Goal: Transaction & Acquisition: Purchase product/service

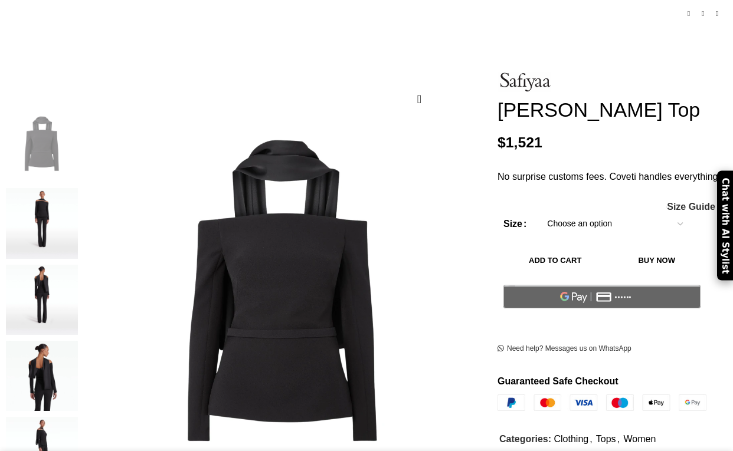
scroll to position [142, 0]
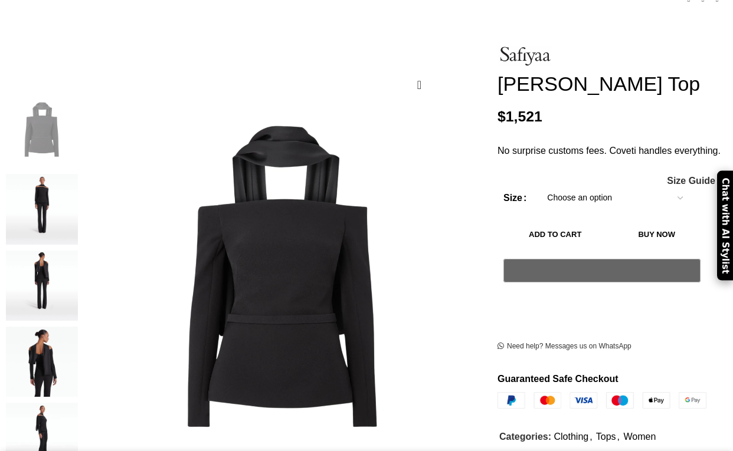
click at [37, 201] on img at bounding box center [42, 209] width 72 height 70
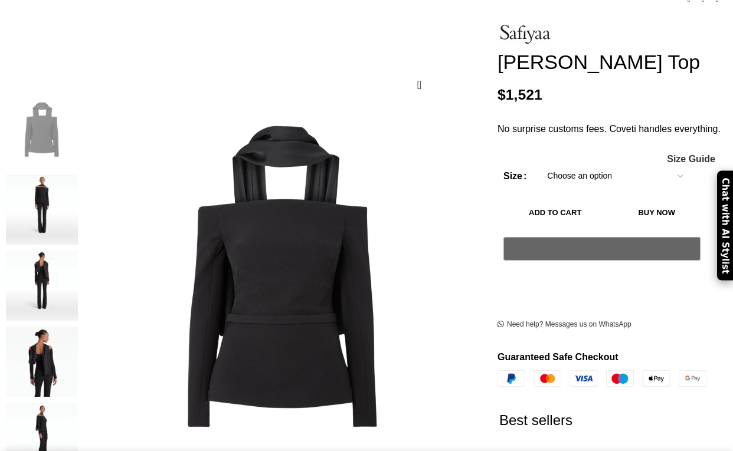
click at [39, 191] on img at bounding box center [42, 209] width 72 height 70
click at [48, 280] on img at bounding box center [42, 286] width 72 height 70
click at [53, 262] on img at bounding box center [42, 286] width 72 height 70
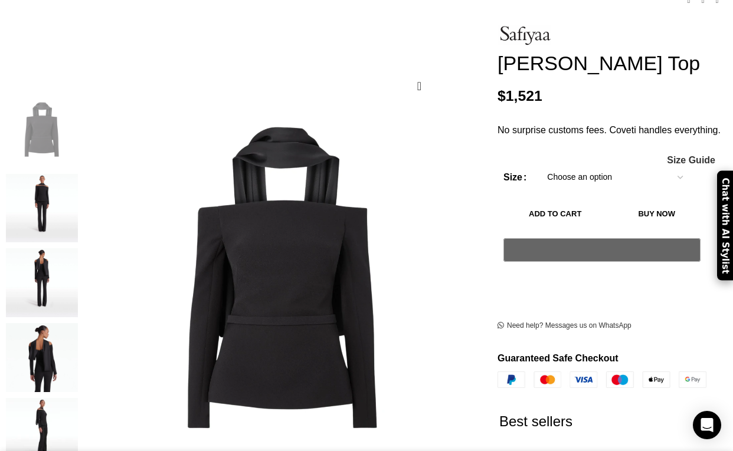
click at [47, 193] on img "2 / 5" at bounding box center [42, 208] width 72 height 69
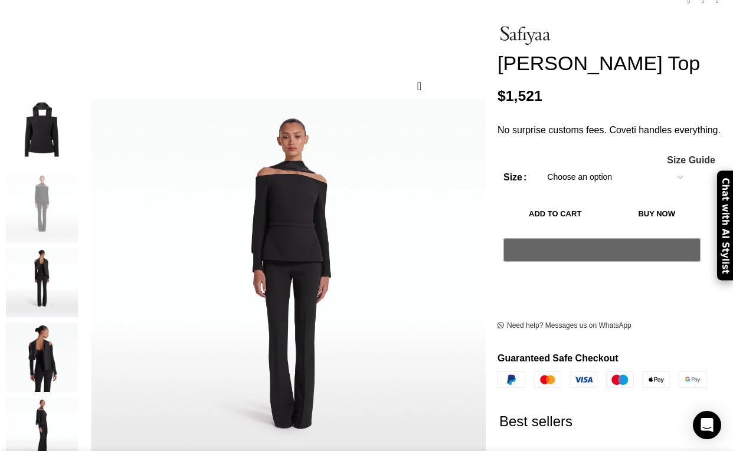
scroll to position [0, 124]
click at [47, 260] on img "3 / 5" at bounding box center [42, 282] width 72 height 69
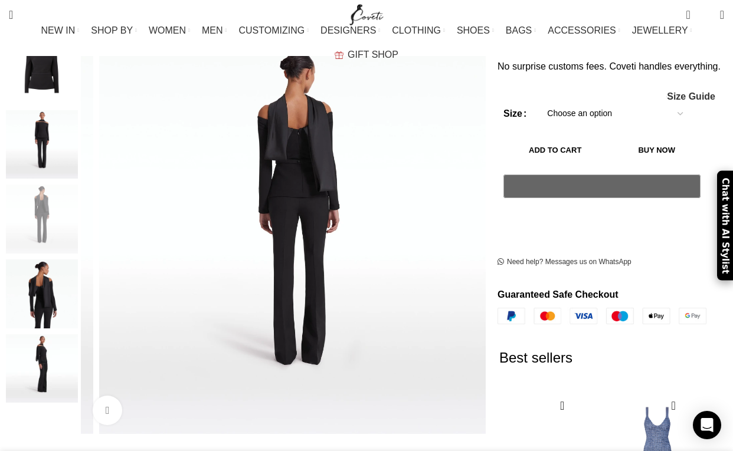
scroll to position [207, 0]
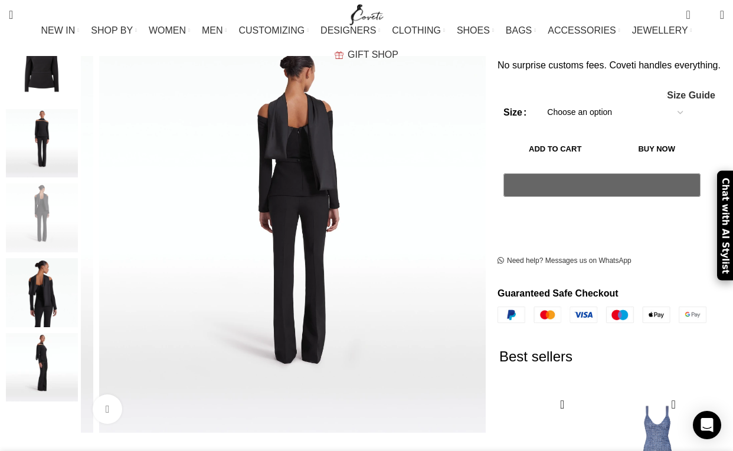
click at [42, 288] on img "4 / 5" at bounding box center [42, 292] width 72 height 69
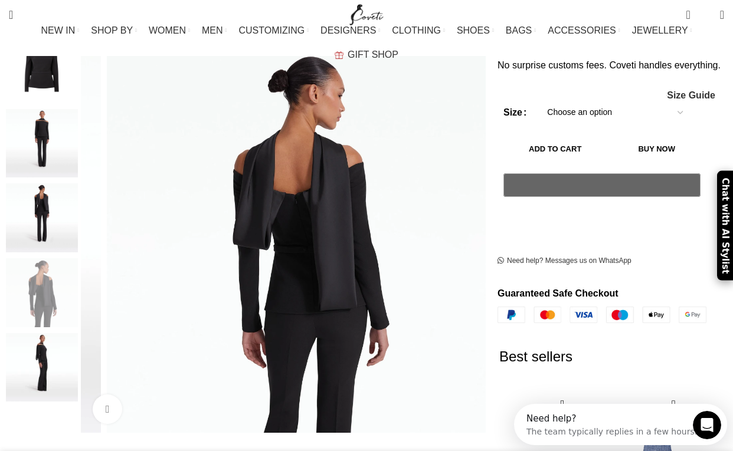
scroll to position [0, 0]
click at [50, 348] on img "5 / 5" at bounding box center [42, 367] width 72 height 69
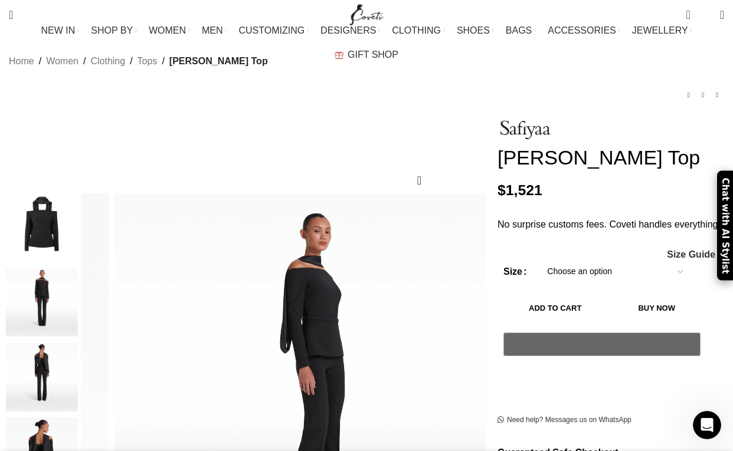
scroll to position [47, 0]
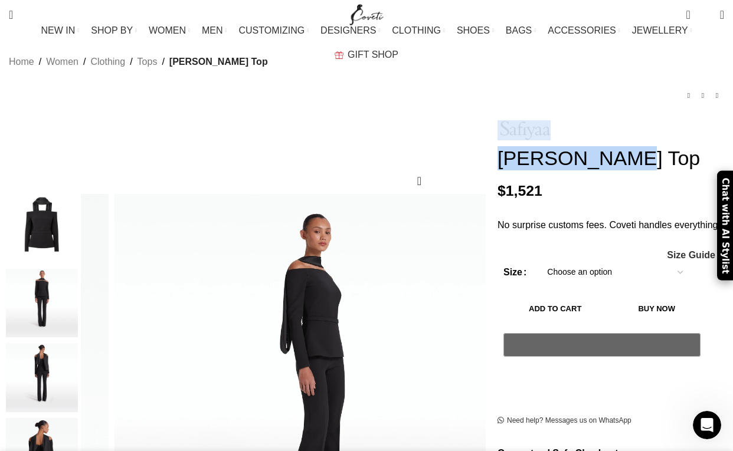
drag, startPoint x: 588, startPoint y: 149, endPoint x: 507, endPoint y: 113, distance: 89.0
copy div "[PERSON_NAME]"
